Goal: Navigation & Orientation: Find specific page/section

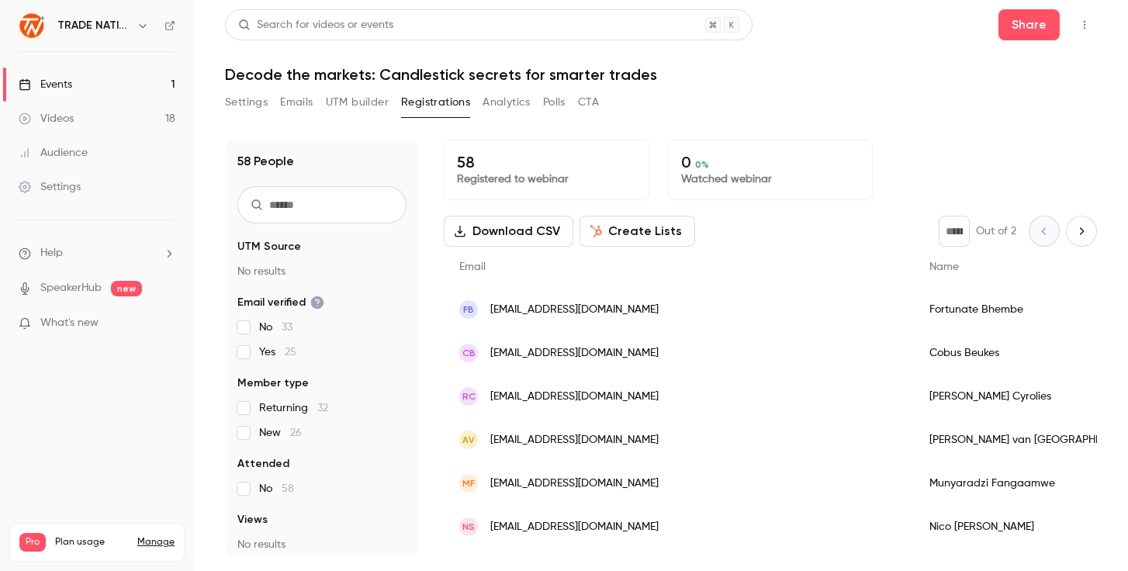
click at [533, 309] on span "[EMAIL_ADDRESS][DOMAIN_NAME]" at bounding box center [574, 310] width 168 height 16
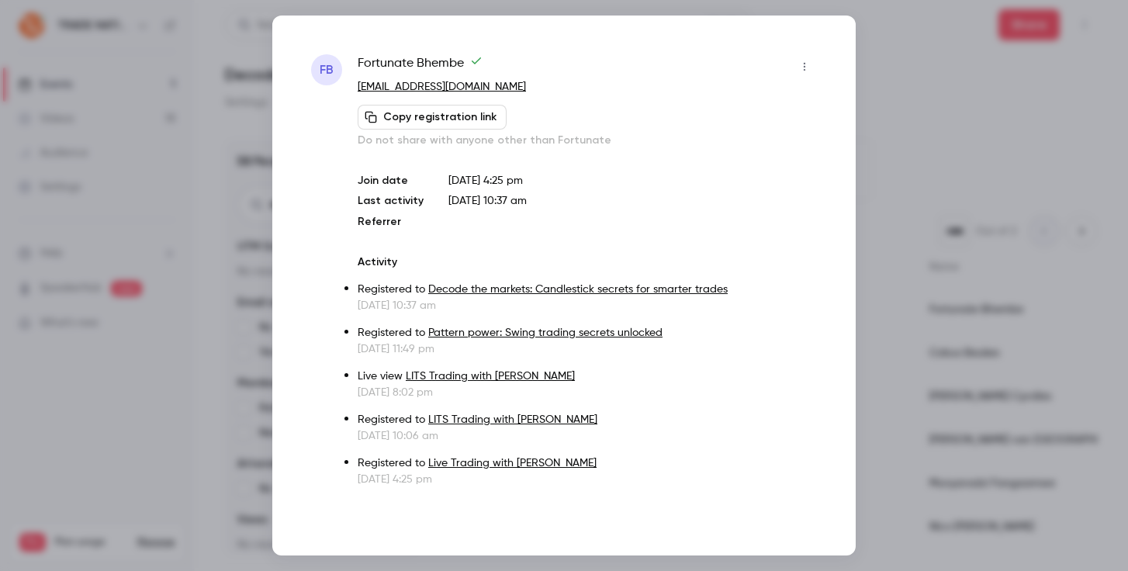
click at [721, 202] on p "Sep 11, 2025 10:37 am" at bounding box center [632, 201] width 368 height 16
click at [953, 164] on div at bounding box center [564, 285] width 1128 height 571
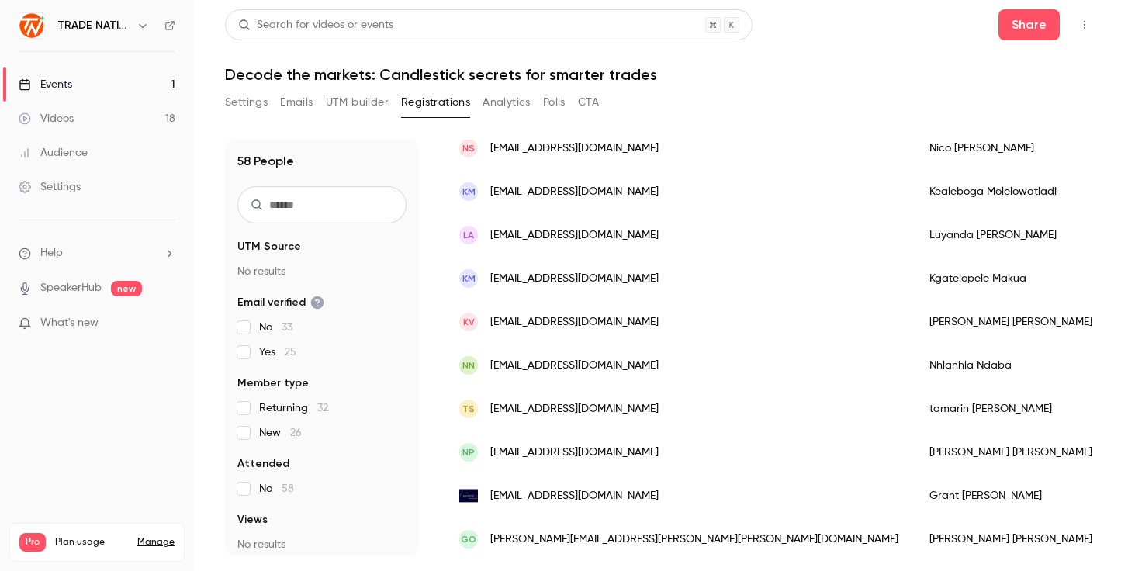
scroll to position [380, 0]
click at [95, 119] on link "Videos 18" at bounding box center [97, 119] width 194 height 34
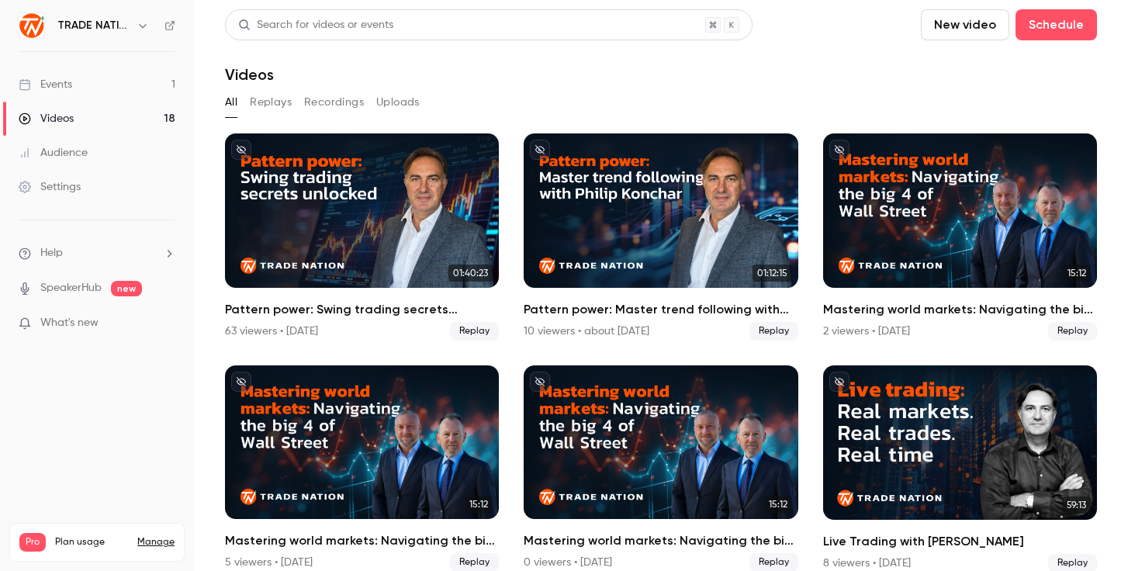
click at [81, 83] on link "Events 1" at bounding box center [97, 84] width 194 height 34
